Goal: Information Seeking & Learning: Learn about a topic

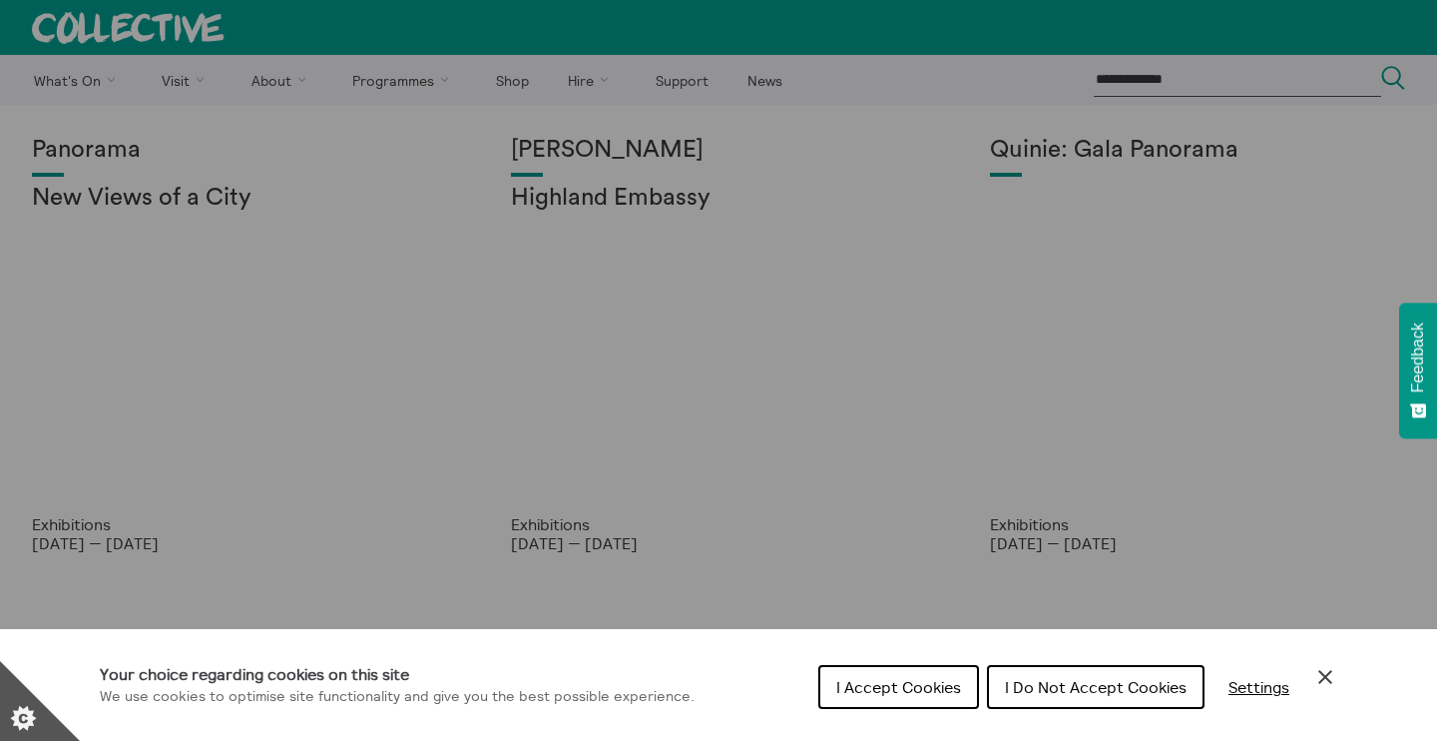
click at [1316, 679] on icon "Close Cookie Control" at bounding box center [1326, 677] width 24 height 24
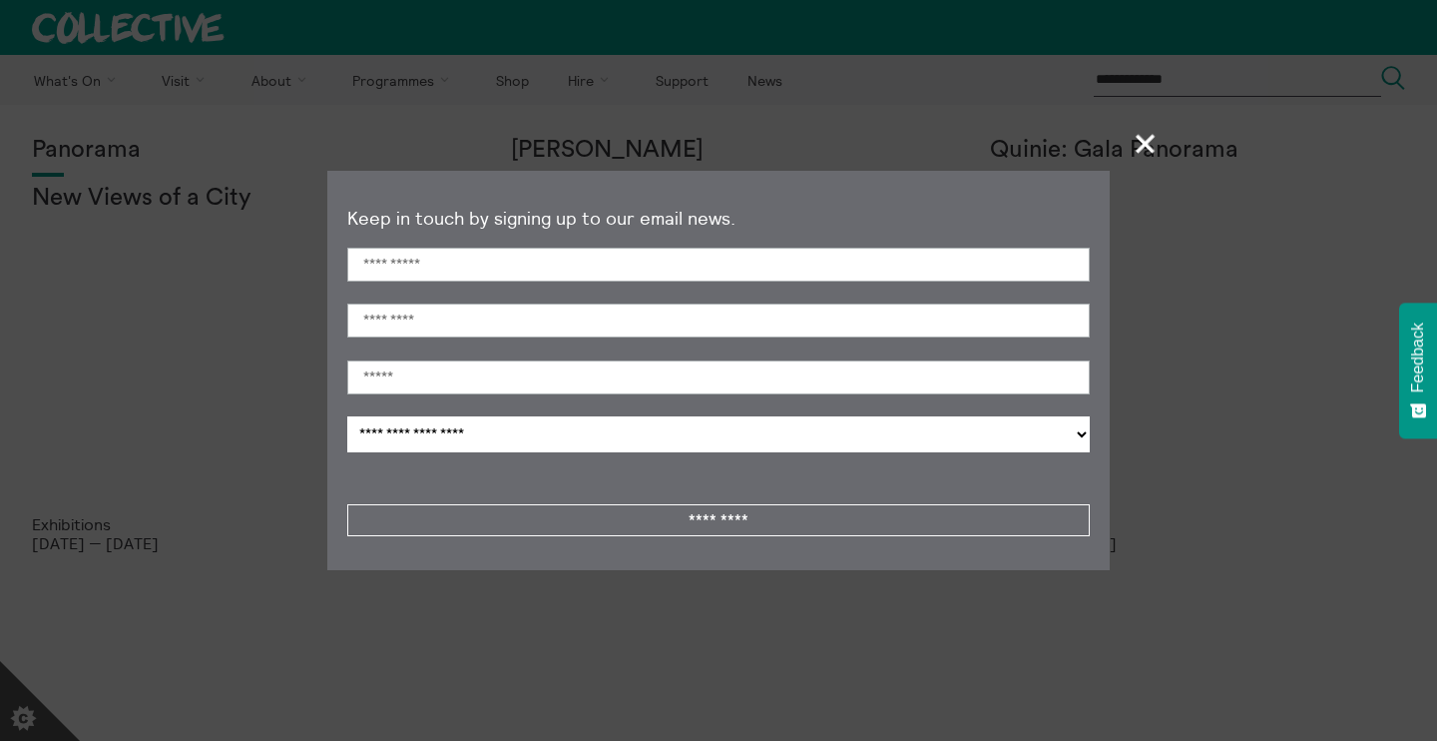
click at [1137, 145] on span "+" at bounding box center [1146, 143] width 59 height 59
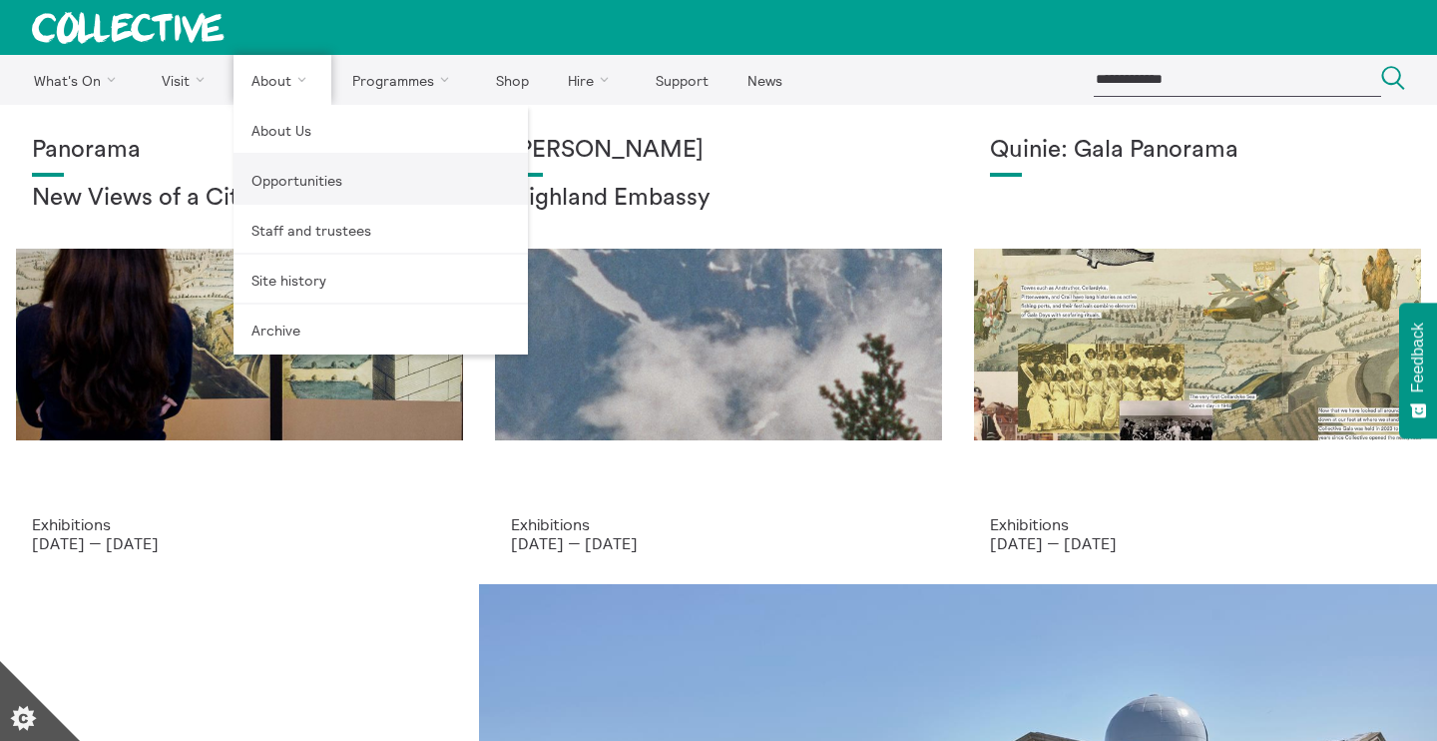
click at [321, 190] on link "Opportunities" at bounding box center [381, 180] width 294 height 50
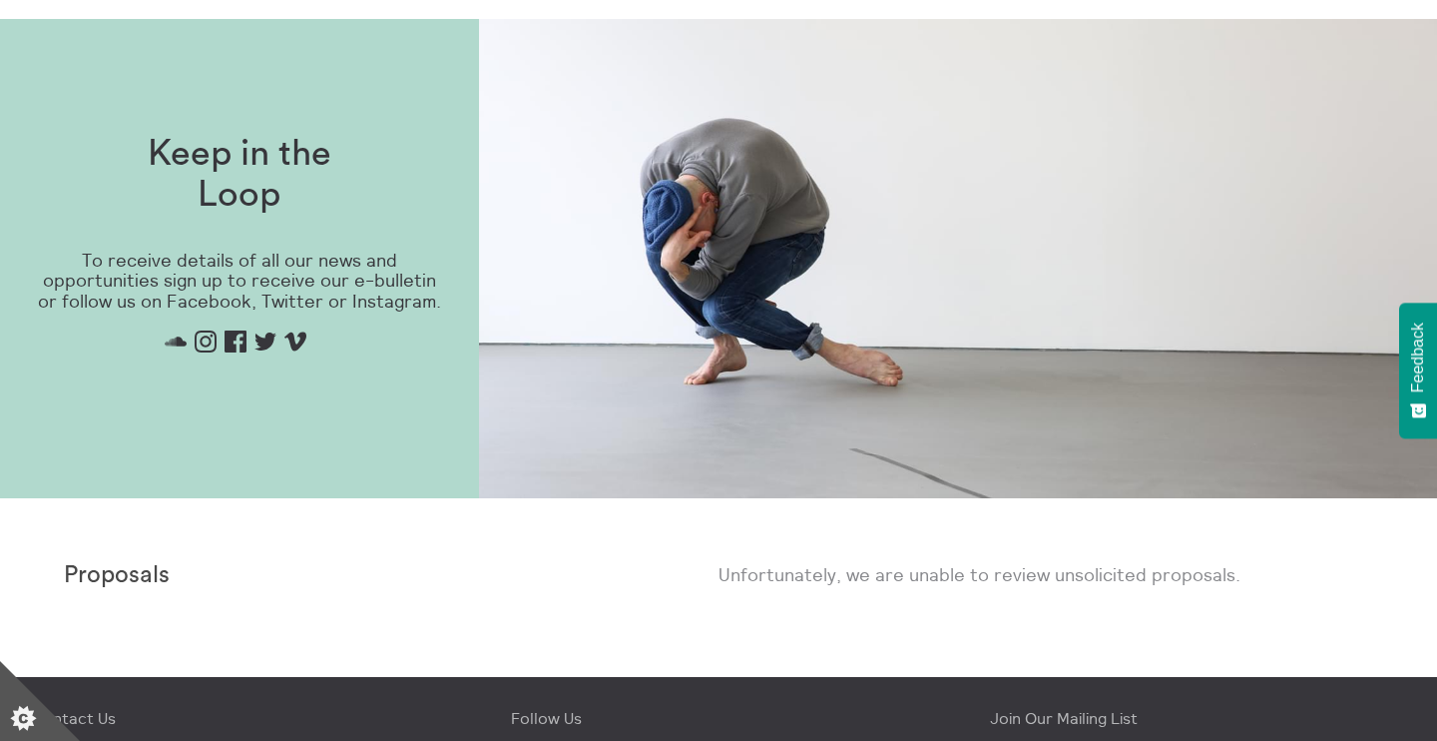
scroll to position [839, 0]
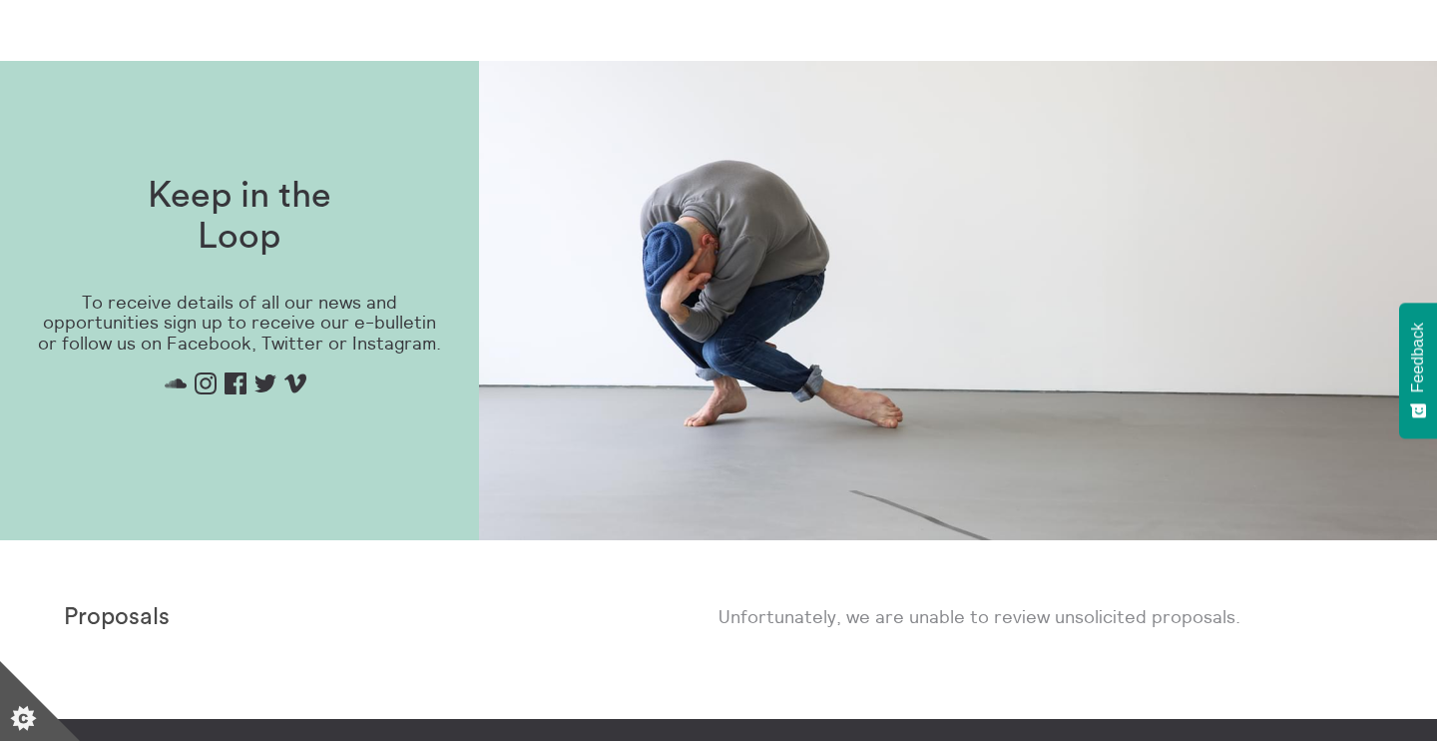
click at [1080, 609] on p "Unfortunately, we are unable to review unsolicited proposals." at bounding box center [1046, 616] width 655 height 25
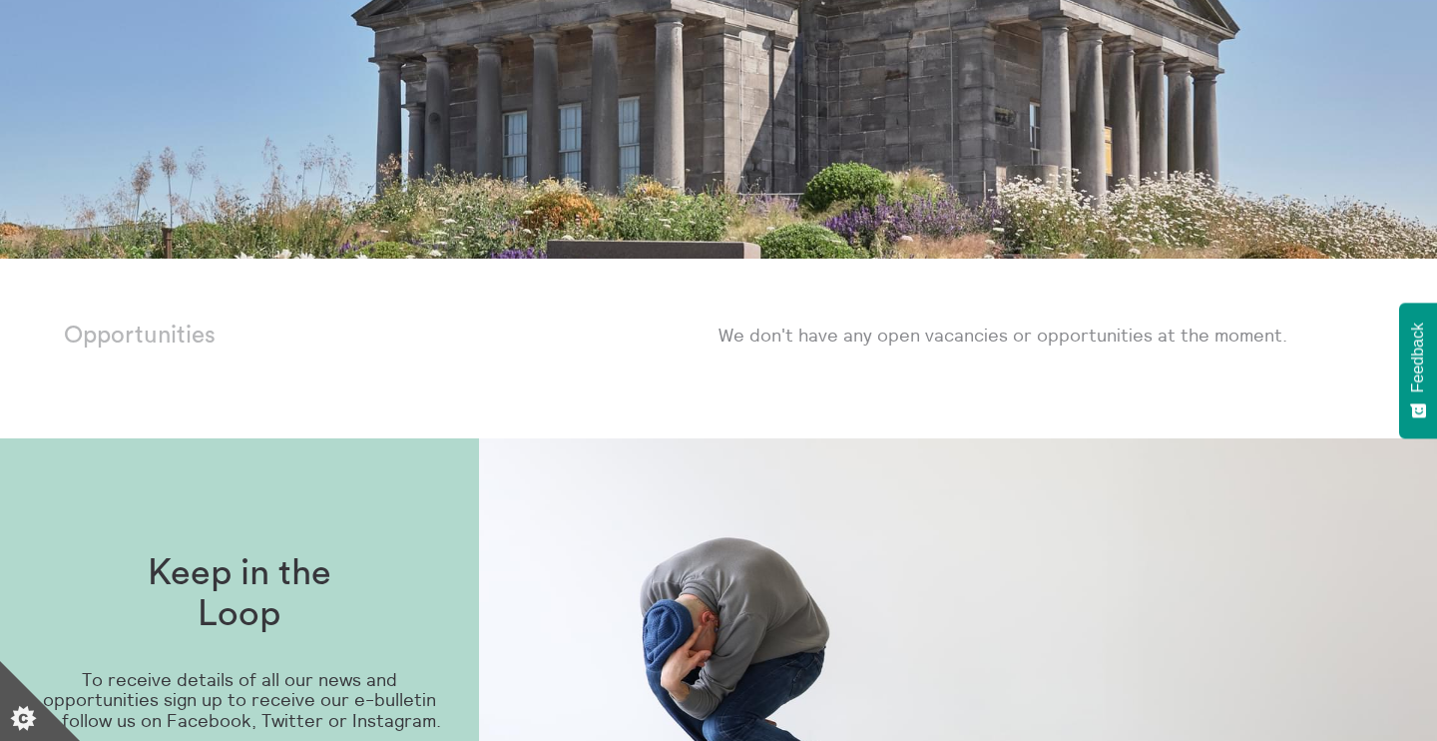
scroll to position [0, 0]
